Goal: Transaction & Acquisition: Purchase product/service

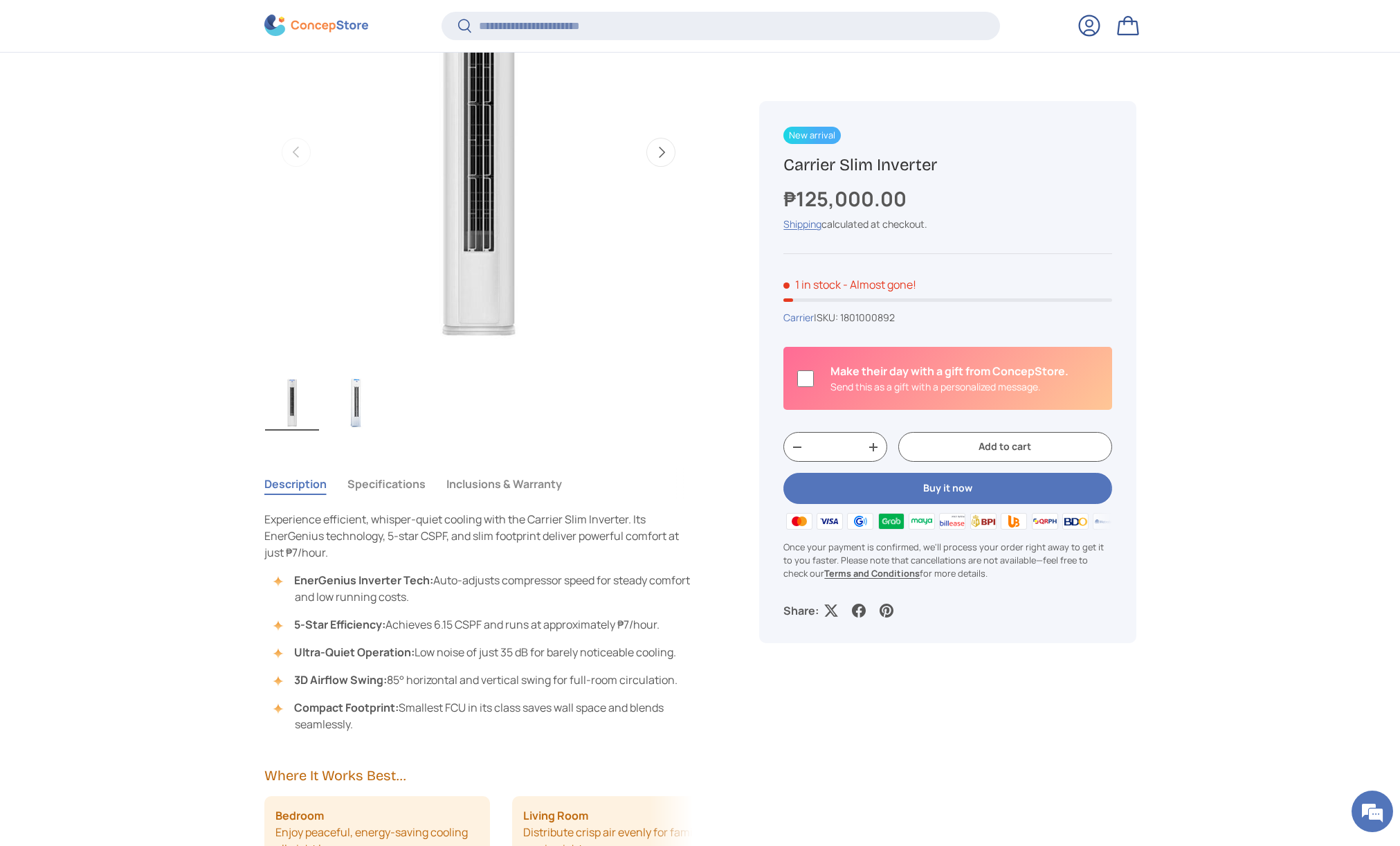
scroll to position [726, 0]
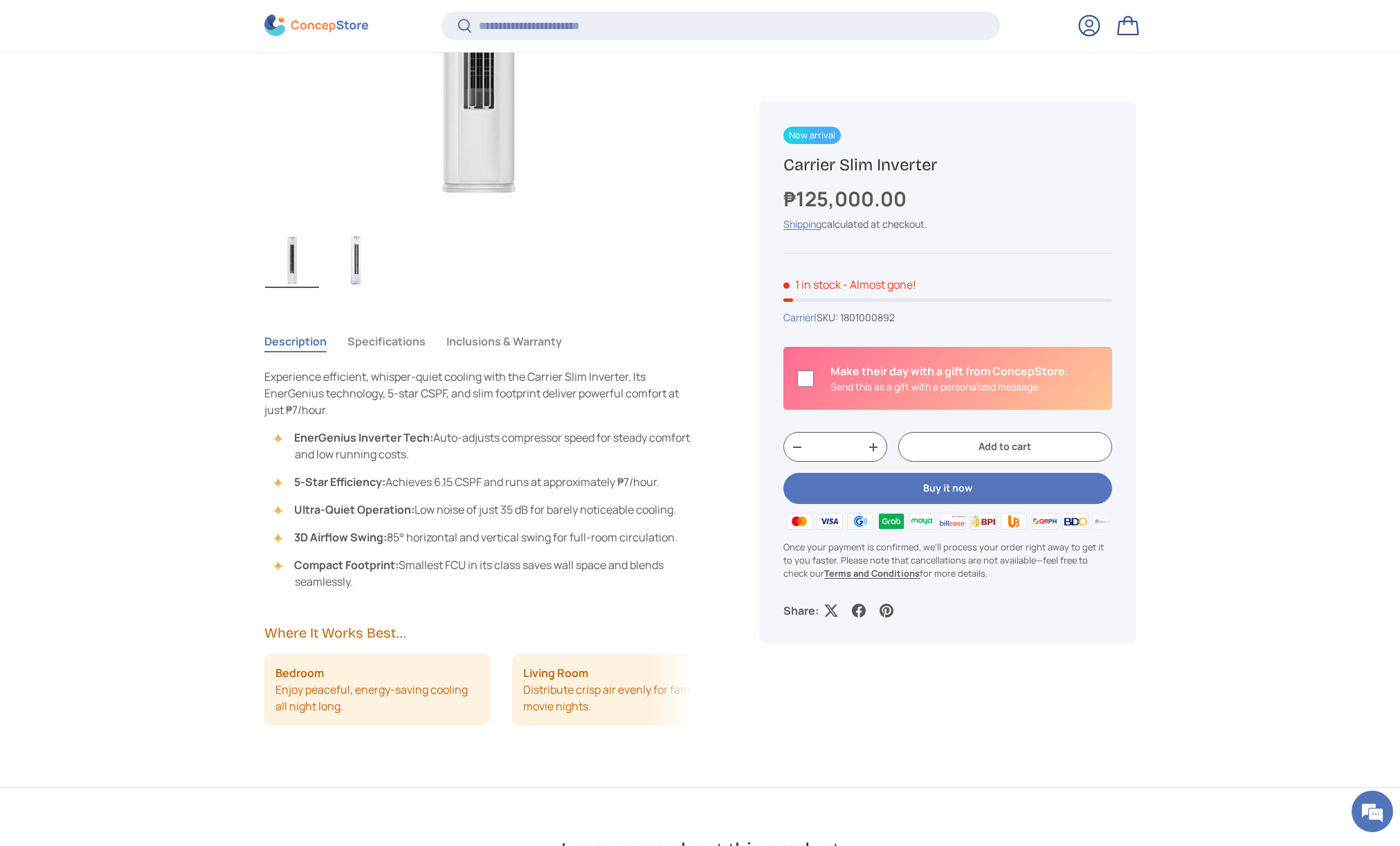
click at [399, 345] on button "Specifications" at bounding box center [386, 341] width 78 height 32
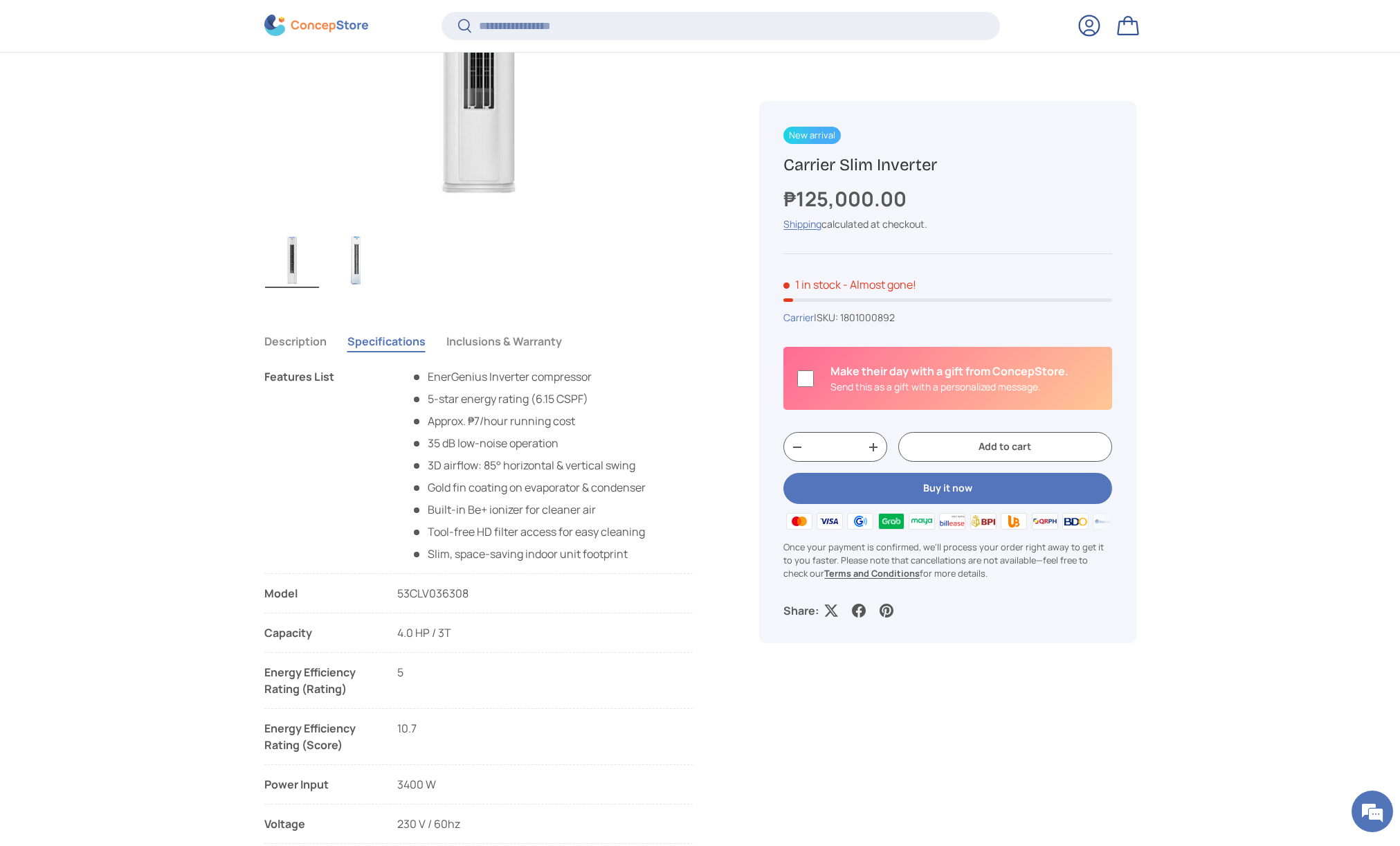
click at [483, 345] on button "Inclusions & Warranty" at bounding box center [504, 341] width 116 height 32
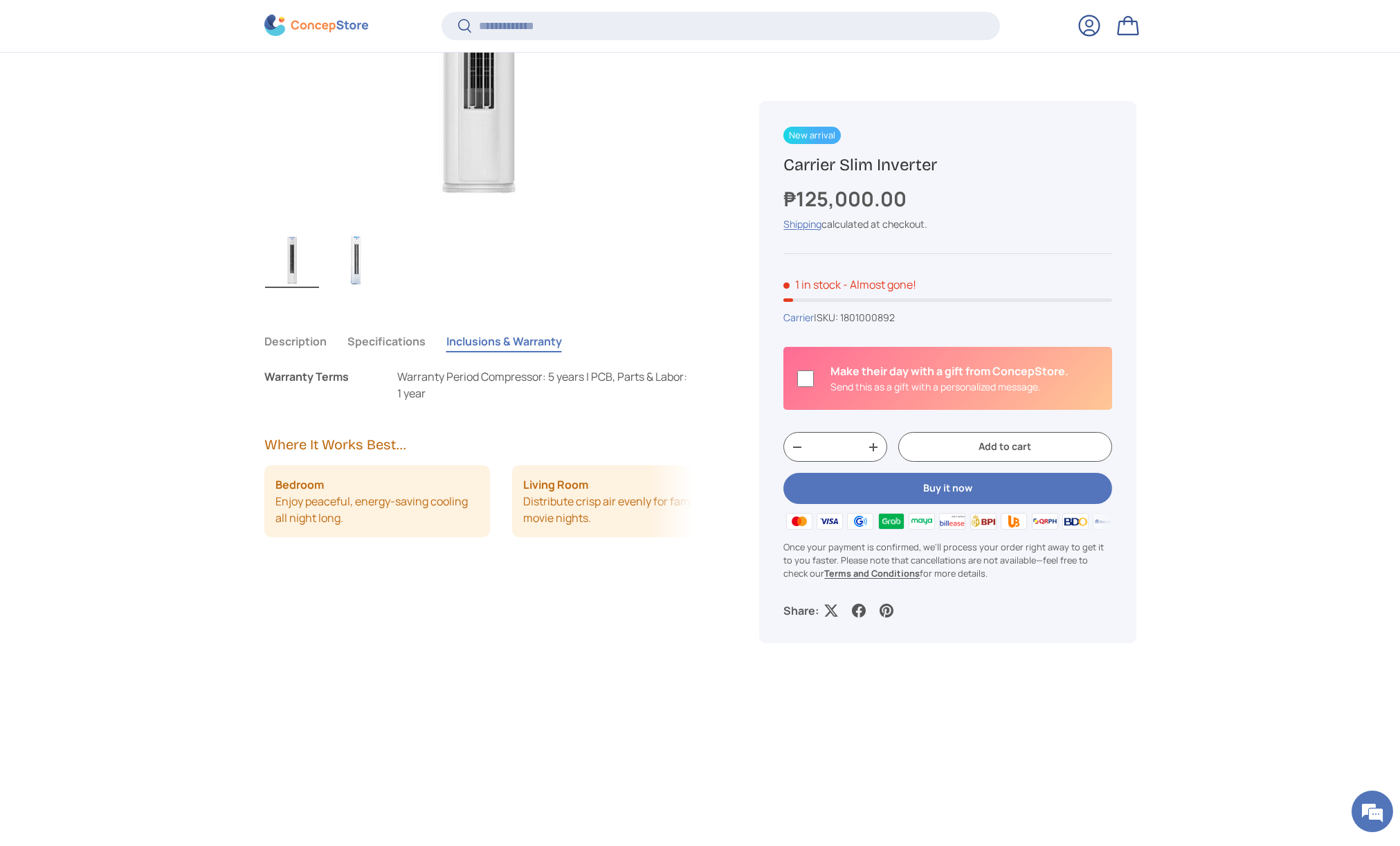
drag, startPoint x: 483, startPoint y: 345, endPoint x: 414, endPoint y: 346, distance: 69.0
click at [483, 345] on button "Inclusions & Warranty" at bounding box center [504, 341] width 116 height 32
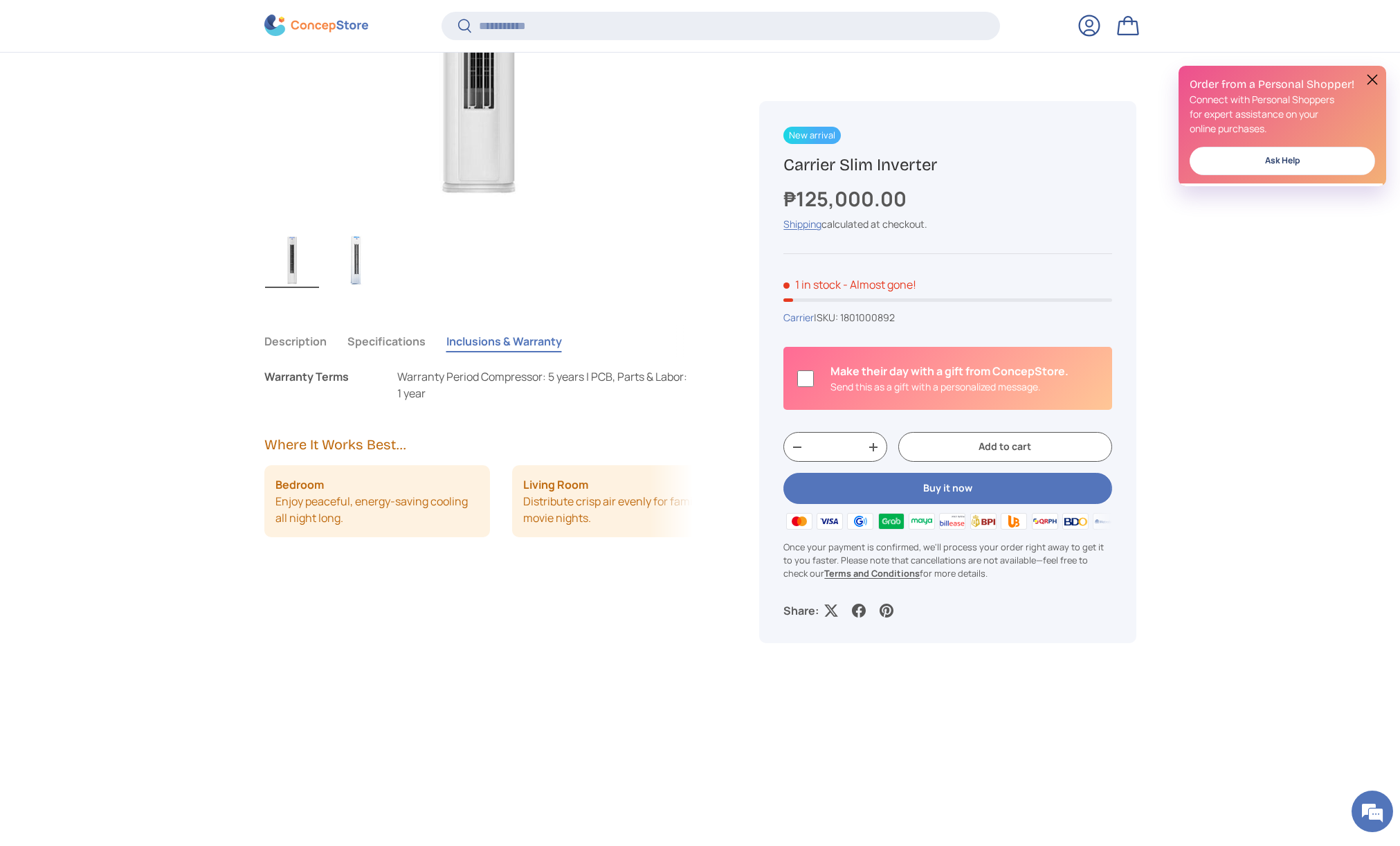
click at [320, 343] on button "Description" at bounding box center [295, 341] width 62 height 32
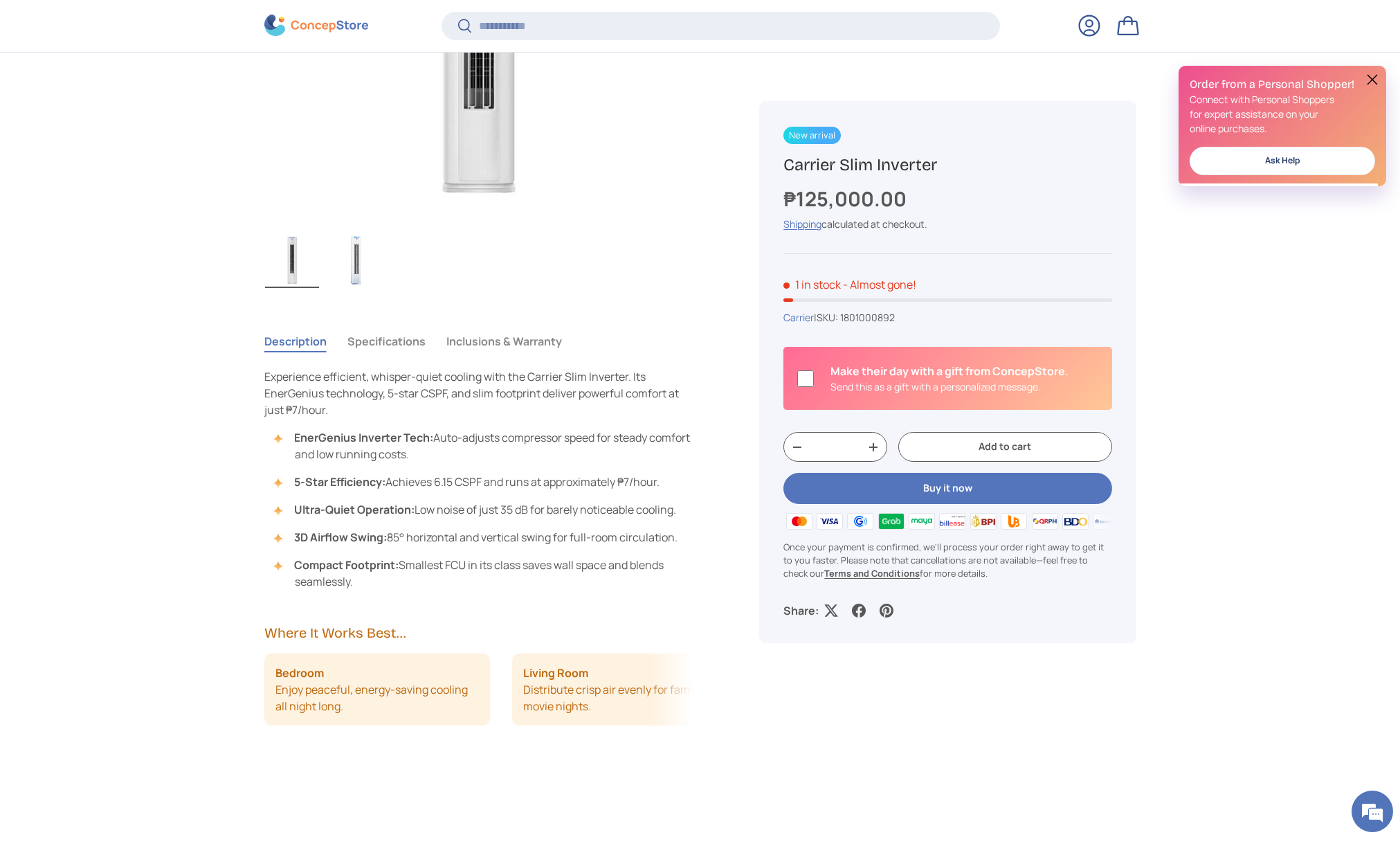
click at [320, 343] on button "Description" at bounding box center [295, 341] width 62 height 32
click at [460, 340] on button "Inclusions & Warranty" at bounding box center [504, 341] width 116 height 32
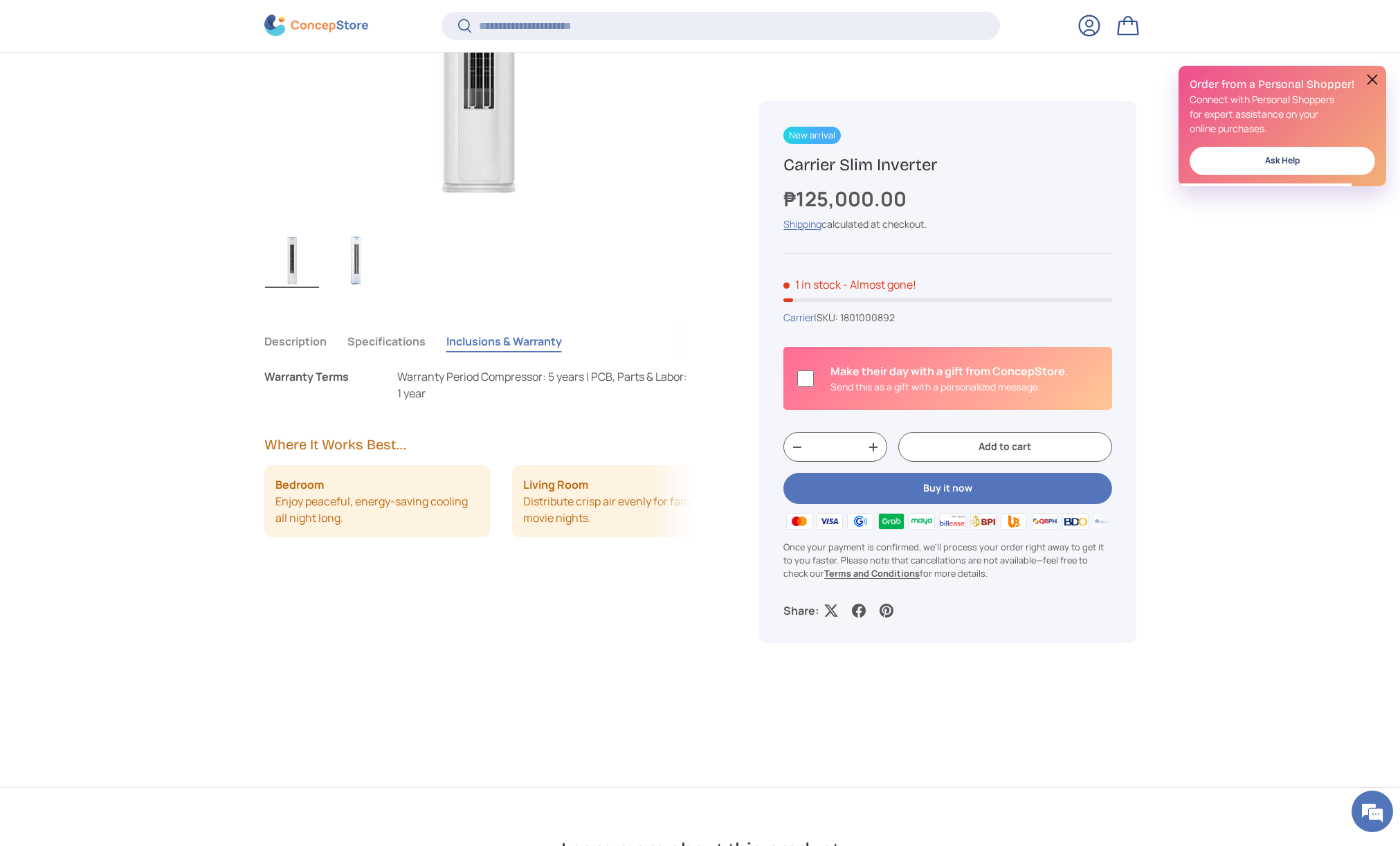
click at [461, 340] on button "Inclusions & Warranty" at bounding box center [504, 341] width 116 height 32
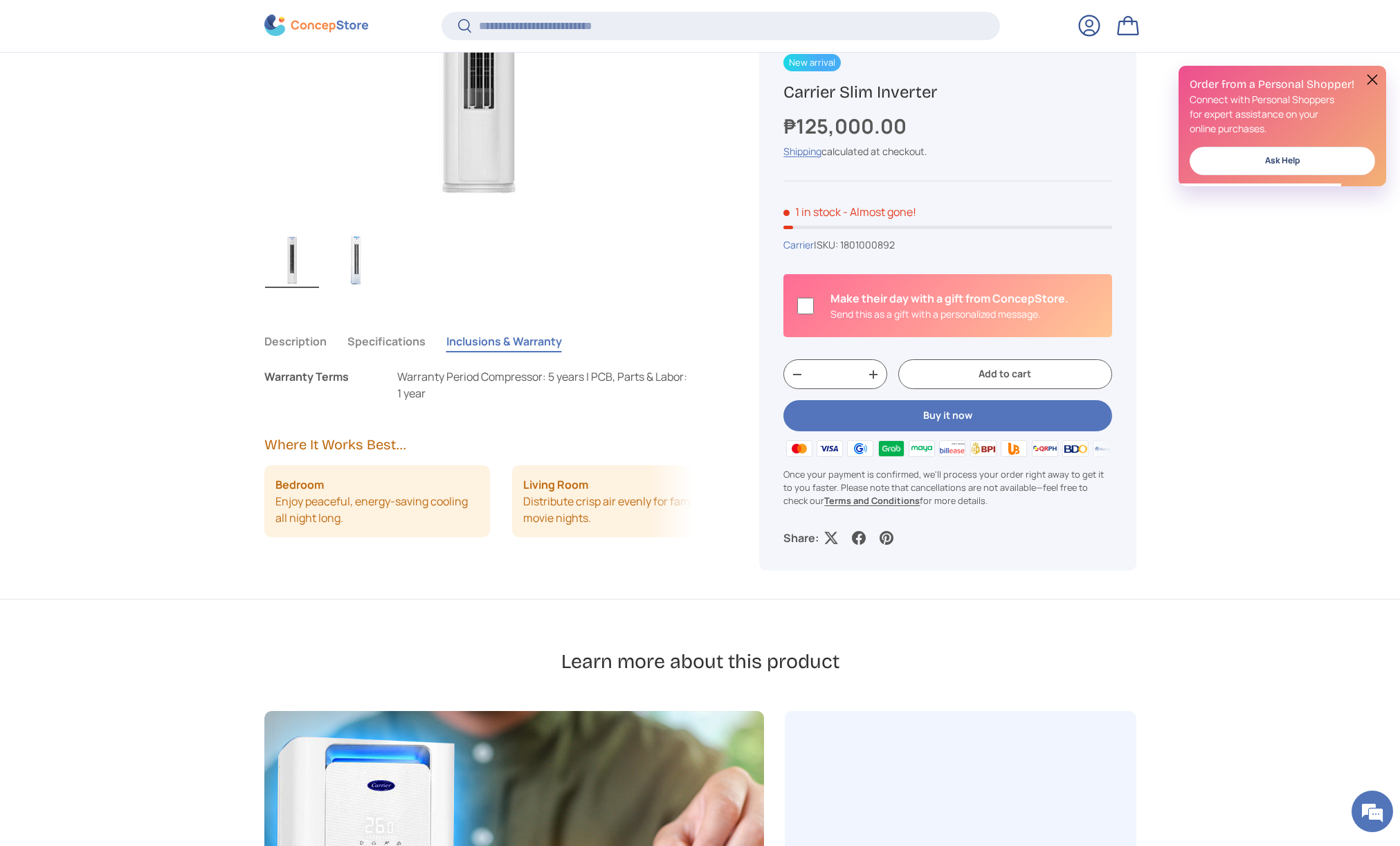
click at [563, 462] on div "Where It Works Best... Bedroom Enjoy peaceful, energy-saving cooling all night …" at bounding box center [479, 485] width 429 height 102
drag, startPoint x: 576, startPoint y: 491, endPoint x: 299, endPoint y: 496, distance: 277.0
click at [364, 496] on li "Living Room Distribute crisp air evenly for family movie nights." at bounding box center [476, 501] width 226 height 72
drag, startPoint x: 449, startPoint y: 524, endPoint x: 85, endPoint y: 510, distance: 364.3
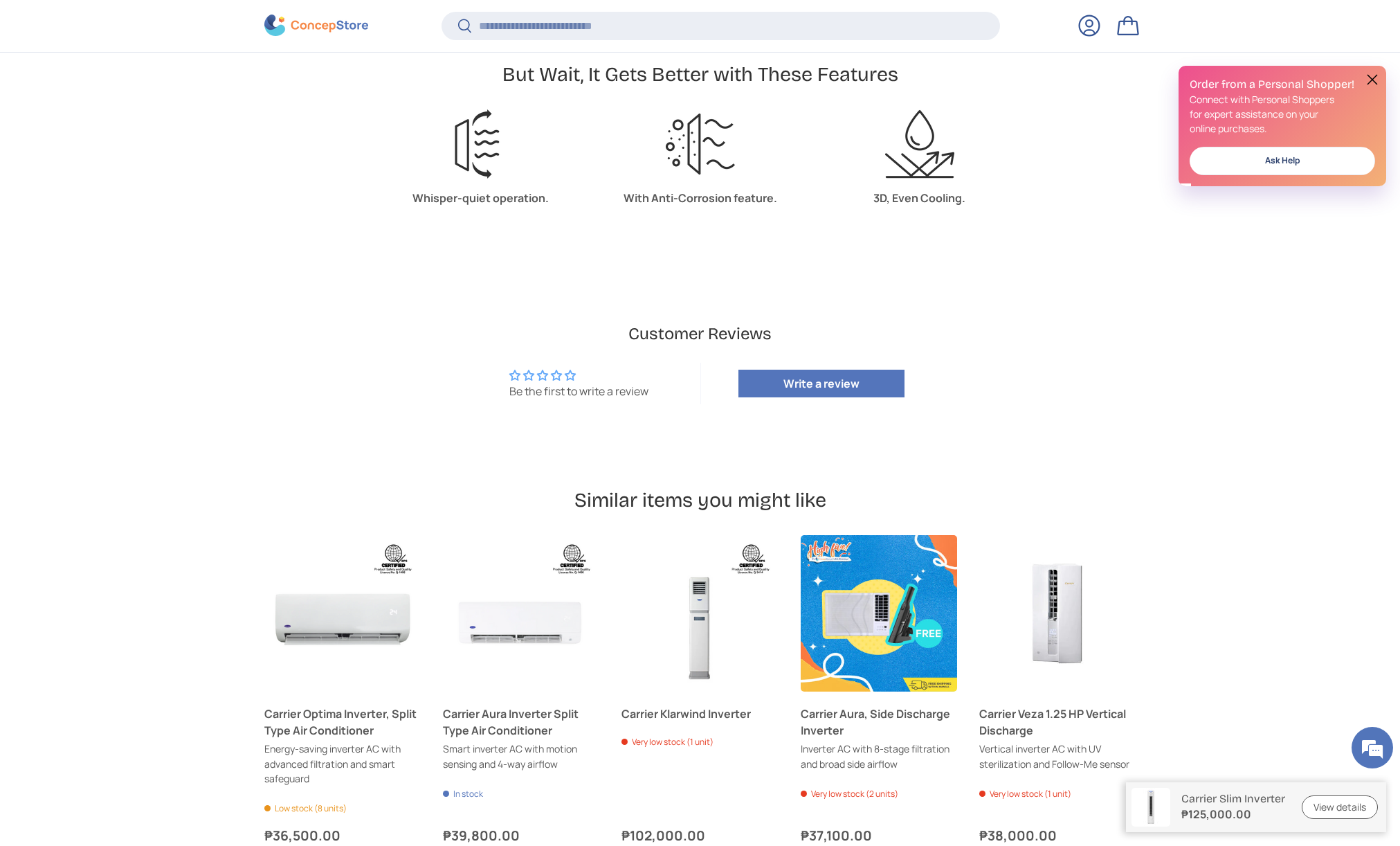
scroll to position [2935, 0]
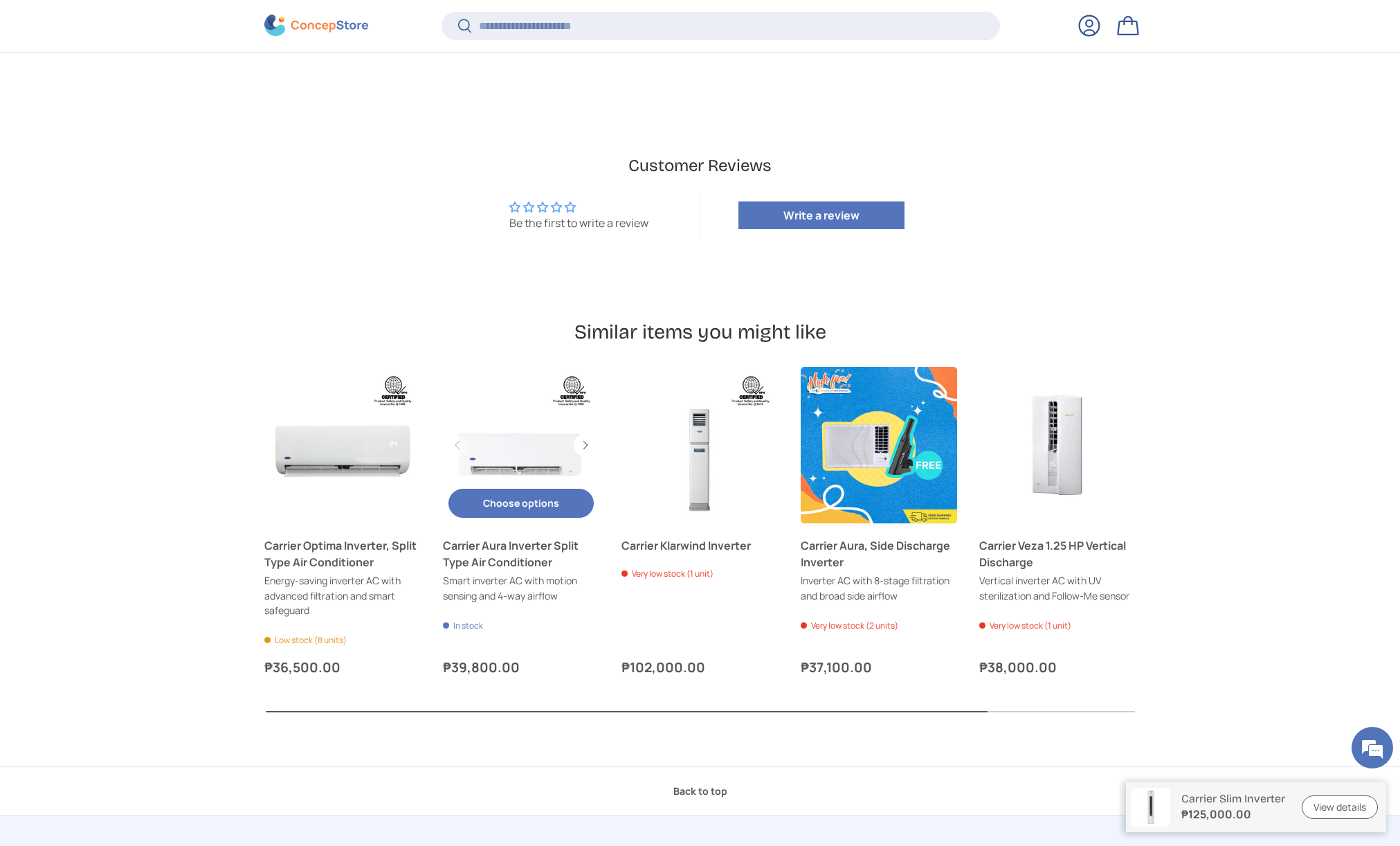
click at [559, 459] on link "Carrier Aura Inverter Split Type Air Conditioner" at bounding box center [520, 444] width 156 height 156
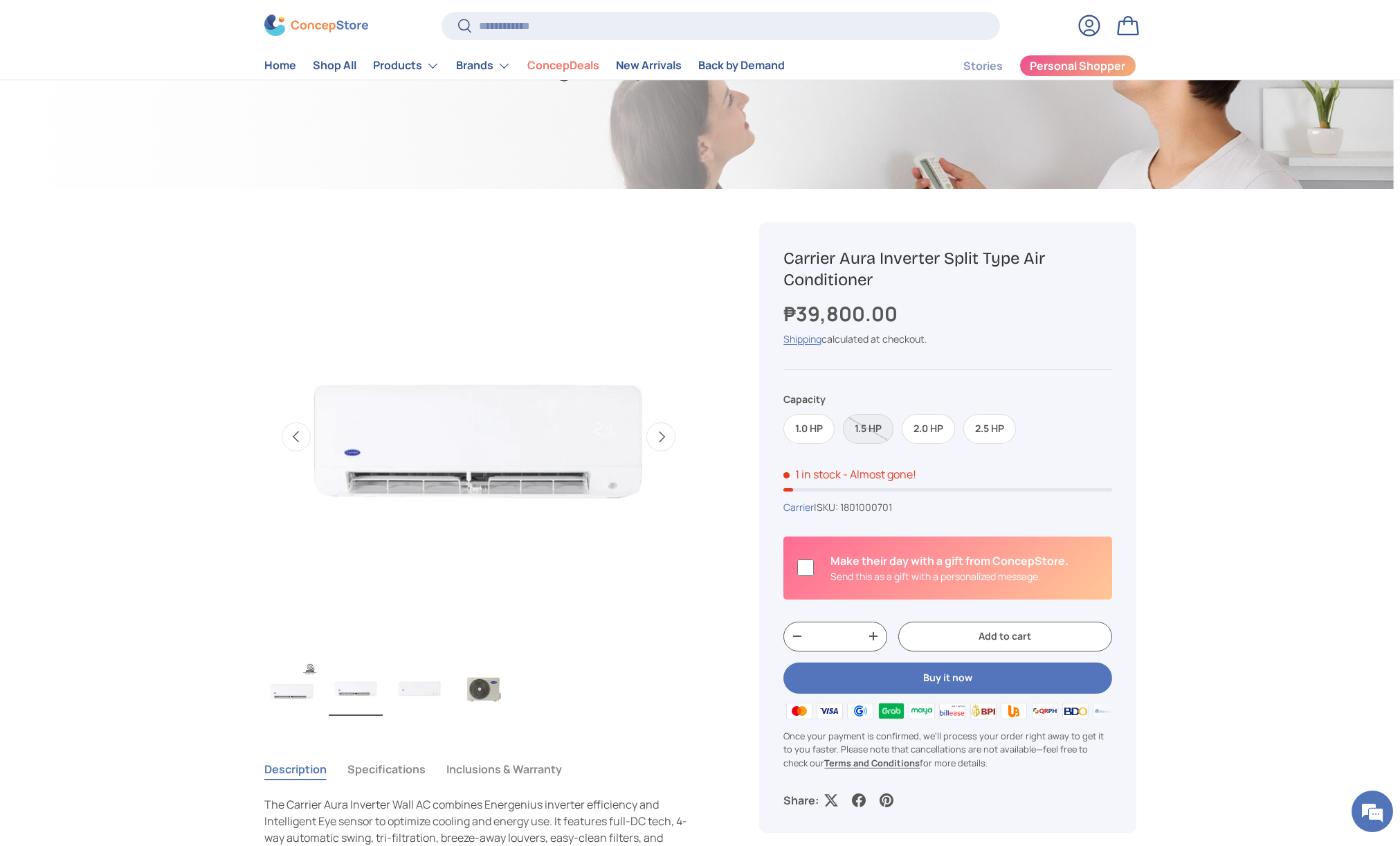
scroll to position [373, 0]
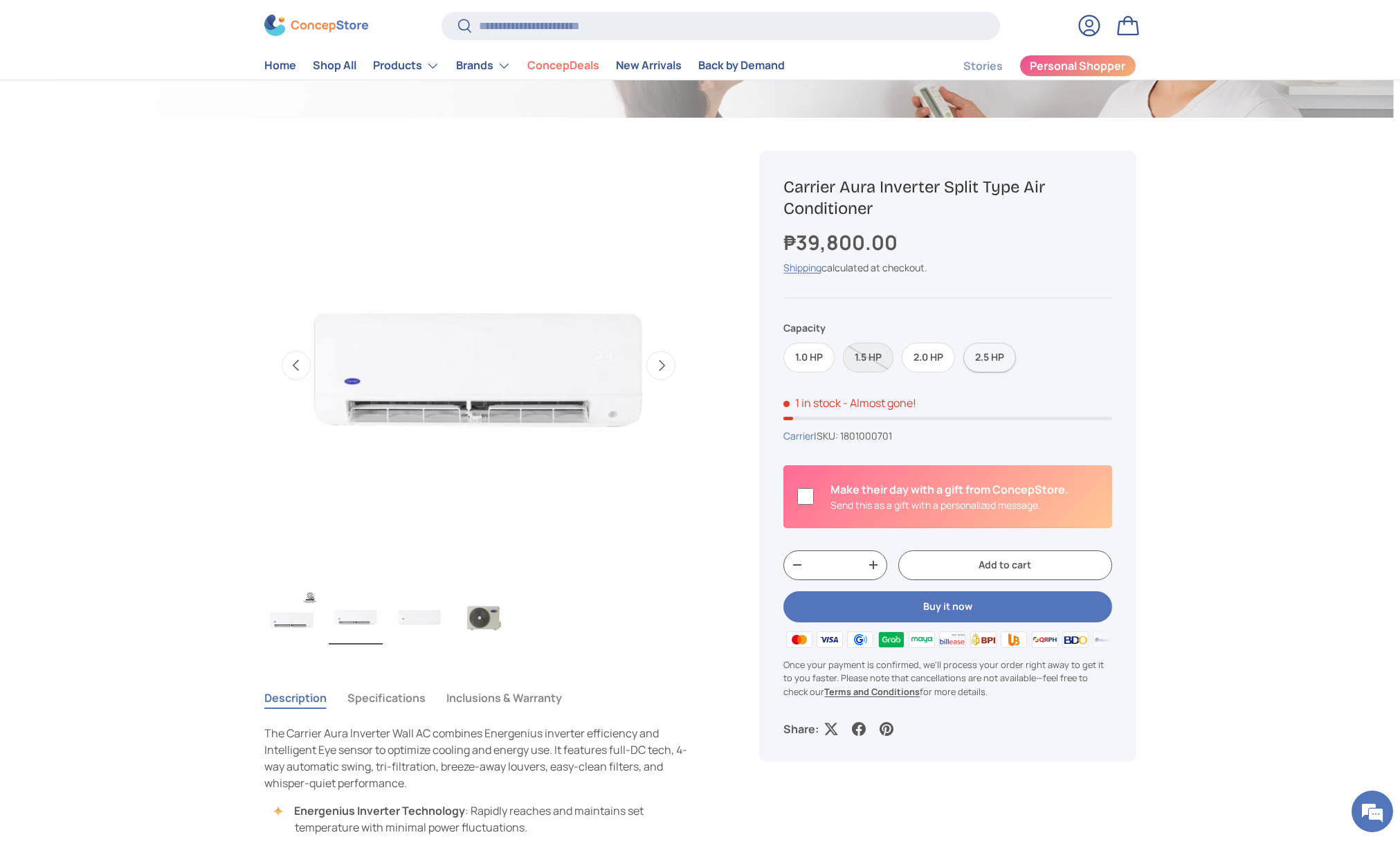
click at [983, 357] on label "2.5 HP" at bounding box center [989, 358] width 52 height 30
